Goal: Task Accomplishment & Management: Manage account settings

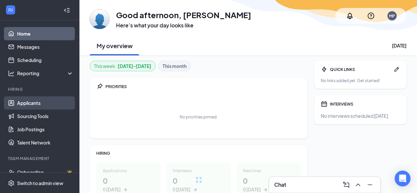
click at [34, 107] on link "Applicants" at bounding box center [45, 102] width 56 height 13
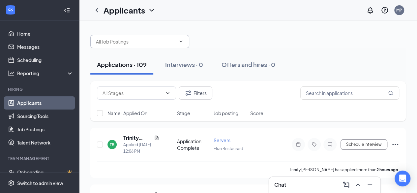
click at [124, 45] on span at bounding box center [139, 41] width 99 height 13
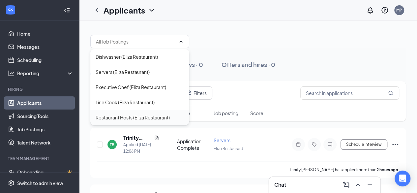
click at [115, 119] on div "Restaurant Hosts (Eliza Restaurant)" at bounding box center [133, 117] width 74 height 7
type input "Restaurant Hosts (Eliza Restaurant)"
